Goal: Task Accomplishment & Management: Use online tool/utility

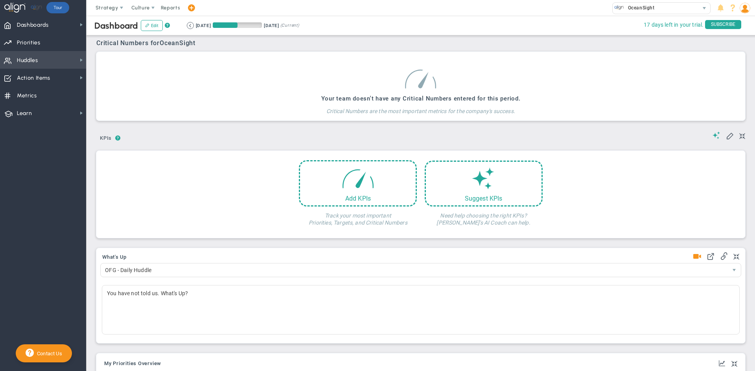
click at [37, 57] on span "Huddles" at bounding box center [27, 60] width 21 height 17
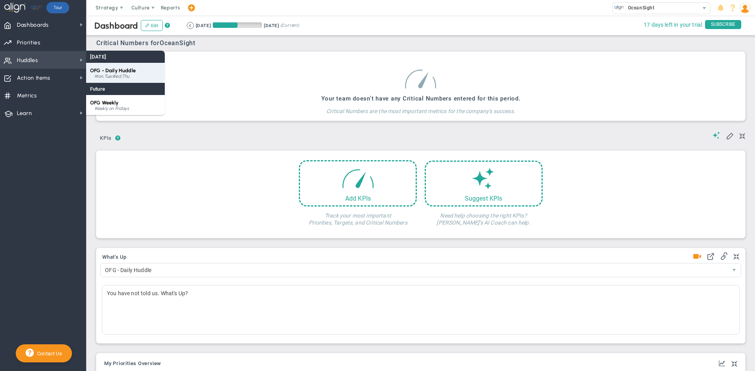
click at [115, 69] on span "OFG - Daily Huddle" at bounding box center [113, 71] width 46 height 6
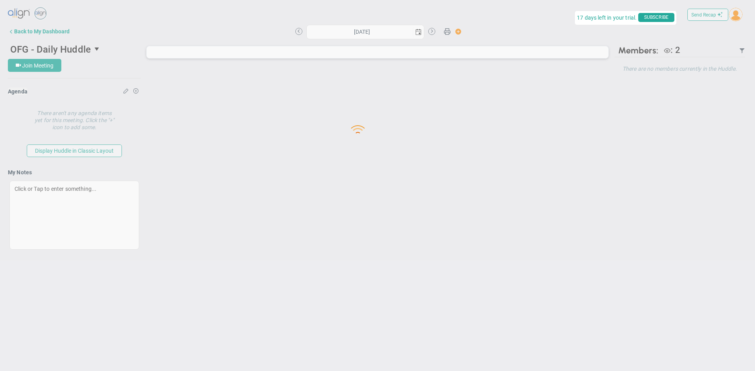
type input "[DATE]"
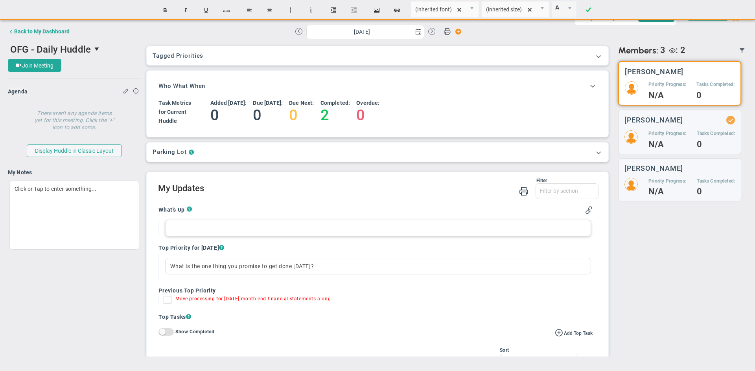
click at [172, 230] on div at bounding box center [377, 228] width 425 height 17
paste div
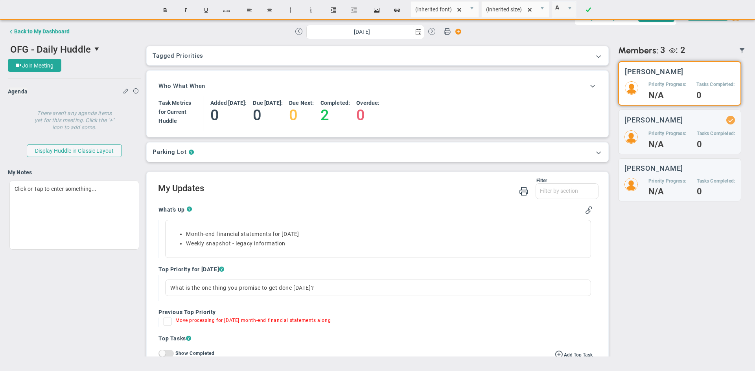
click at [168, 324] on input "Move processing for [DATE] month-end financial statements along" at bounding box center [169, 324] width 8 height 8
checkbox input "true"
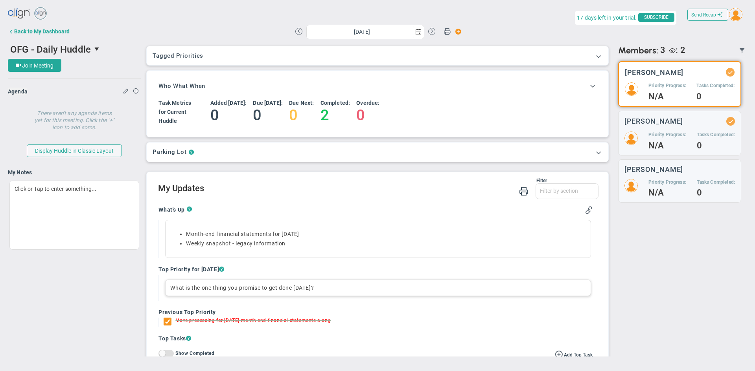
click at [184, 286] on div "What is the one thing you promise to get done [DATE]?" at bounding box center [377, 288] width 425 height 17
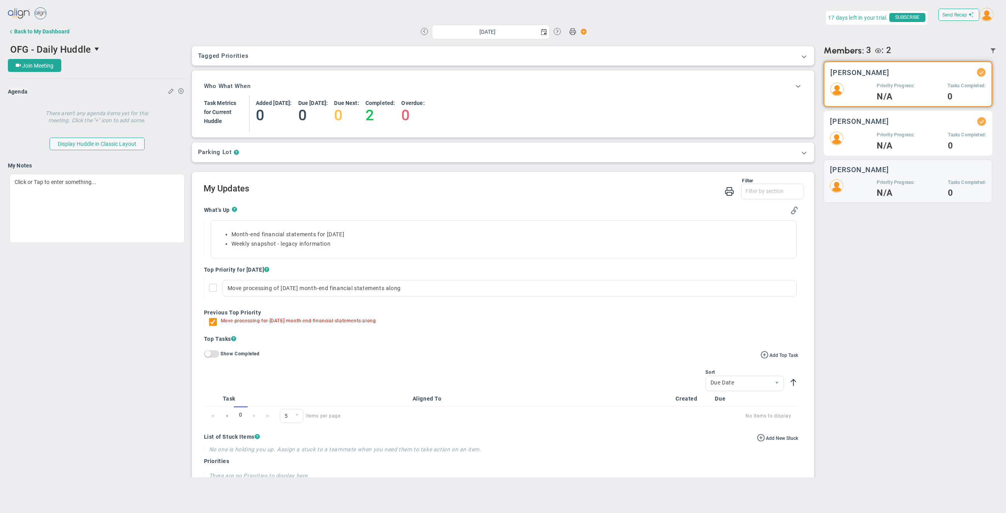
click at [754, 127] on div "[PERSON_NAME] Priority Progress: N/A Tasks Completed: 0" at bounding box center [908, 133] width 169 height 45
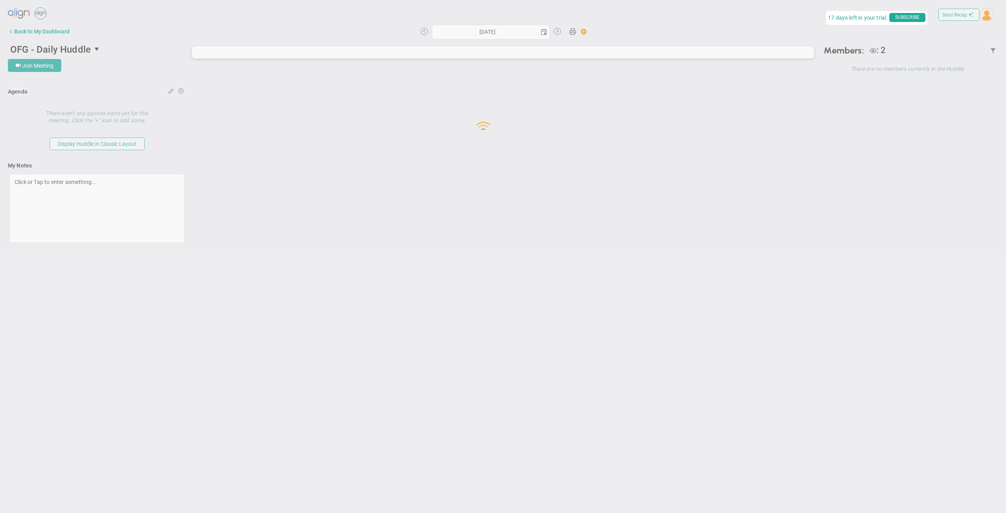
type input "[DATE]"
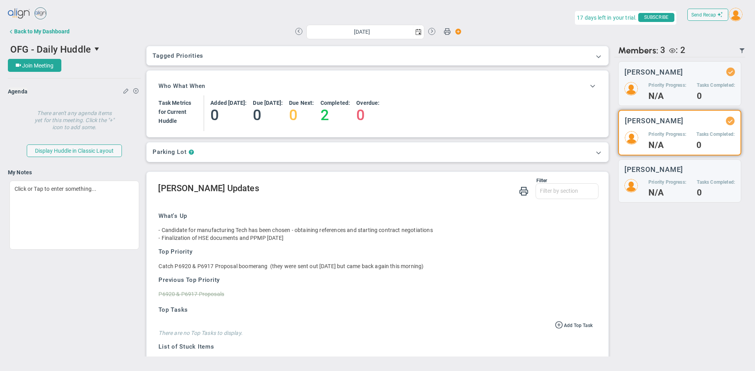
click at [735, 15] on img at bounding box center [735, 14] width 13 height 13
click at [736, 17] on img at bounding box center [735, 14] width 13 height 13
click at [735, 18] on img at bounding box center [735, 14] width 13 height 13
click at [708, 91] on span "Sign Out" at bounding box center [725, 94] width 60 height 16
